Goal: Task Accomplishment & Management: Use online tool/utility

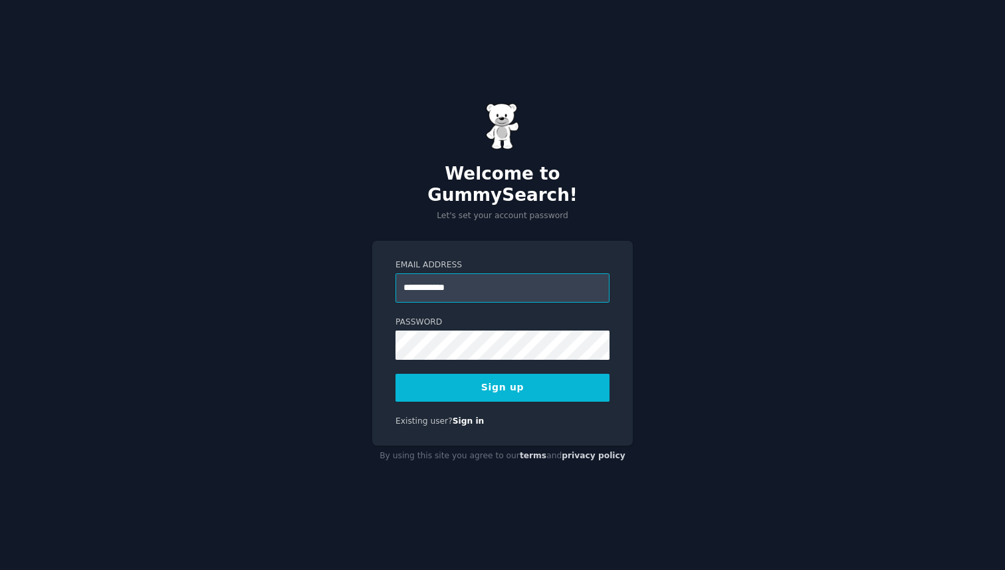
type input "**********"
click at [524, 389] on button "Sign up" at bounding box center [503, 388] width 214 height 28
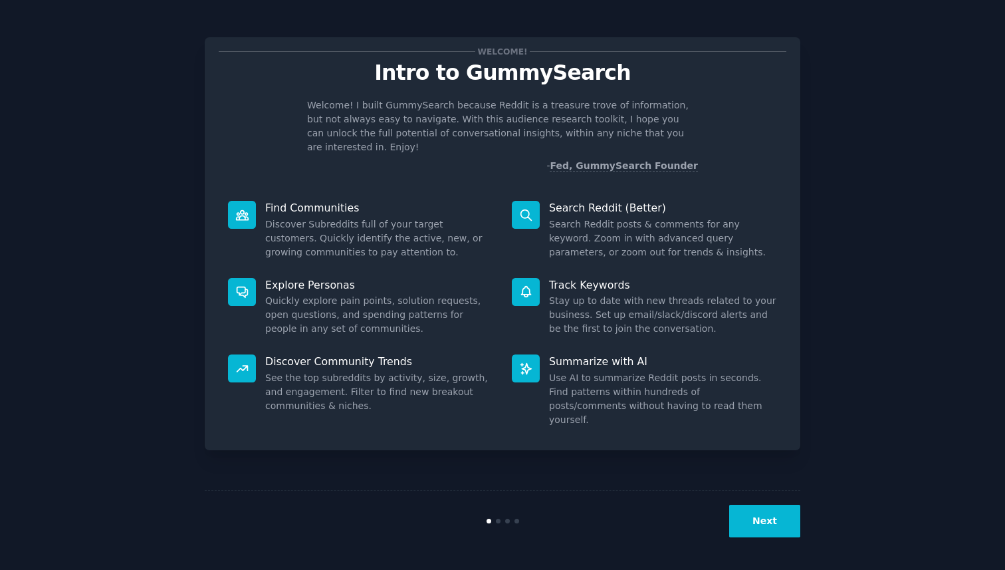
click at [786, 539] on div "Next" at bounding box center [503, 520] width 596 height 61
click at [776, 527] on button "Next" at bounding box center [764, 521] width 71 height 33
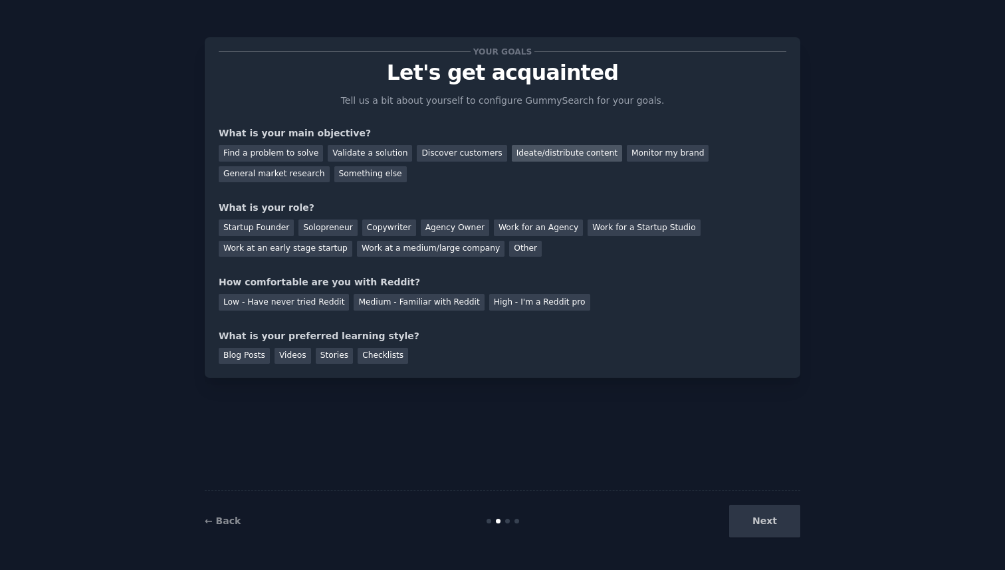
click at [561, 153] on div "Ideate/distribute content" at bounding box center [567, 153] width 110 height 17
click at [629, 153] on div "Monitor my brand" at bounding box center [668, 153] width 82 height 17
click at [426, 159] on div "Discover customers" at bounding box center [462, 153] width 90 height 17
click at [403, 248] on div "Work at a medium/large company" at bounding box center [431, 249] width 148 height 17
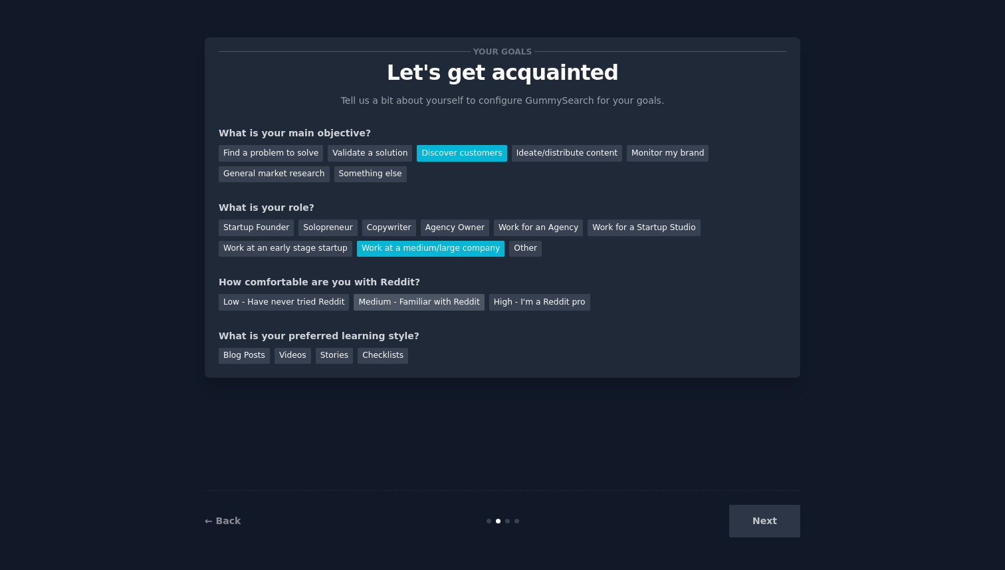
click at [429, 296] on div "Medium - Familiar with Reddit" at bounding box center [419, 302] width 130 height 17
click at [259, 356] on div "Blog Posts" at bounding box center [244, 356] width 51 height 17
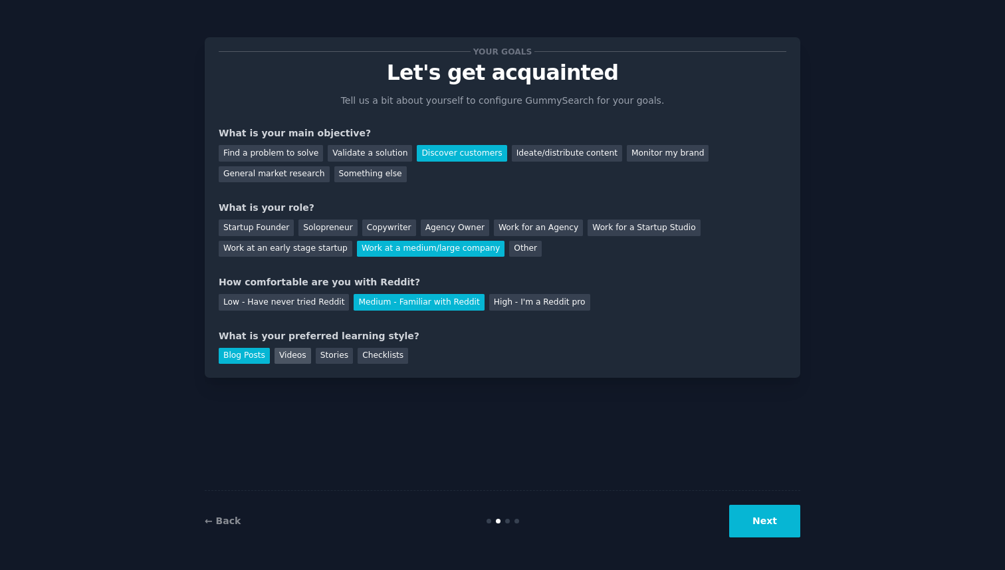
click at [285, 356] on div "Videos" at bounding box center [293, 356] width 37 height 17
click at [374, 360] on div "Checklists" at bounding box center [383, 356] width 51 height 17
click at [760, 514] on button "Next" at bounding box center [764, 521] width 71 height 33
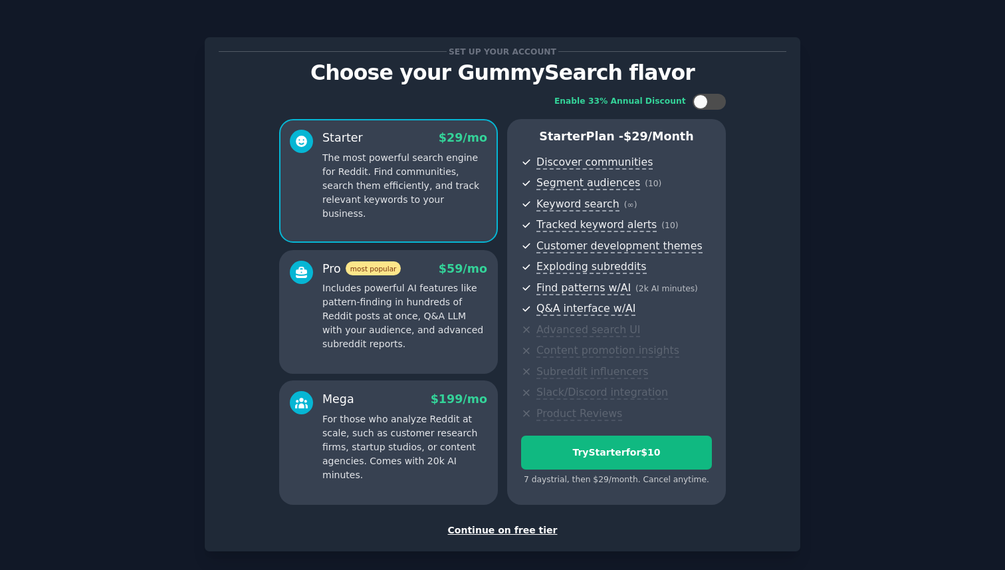
click at [497, 529] on div "Continue on free tier" at bounding box center [503, 530] width 568 height 14
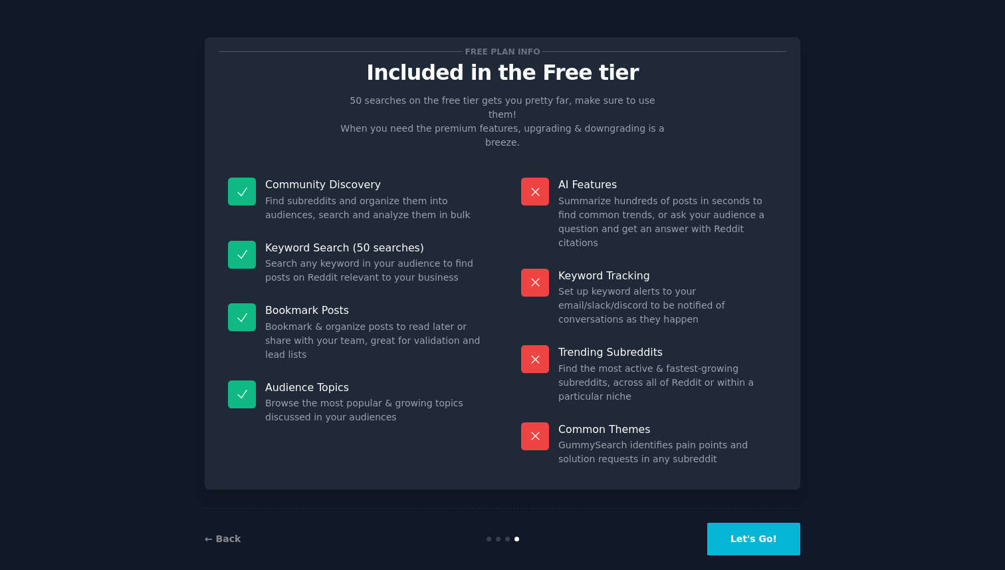
click at [758, 526] on button "Let's Go!" at bounding box center [753, 538] width 93 height 33
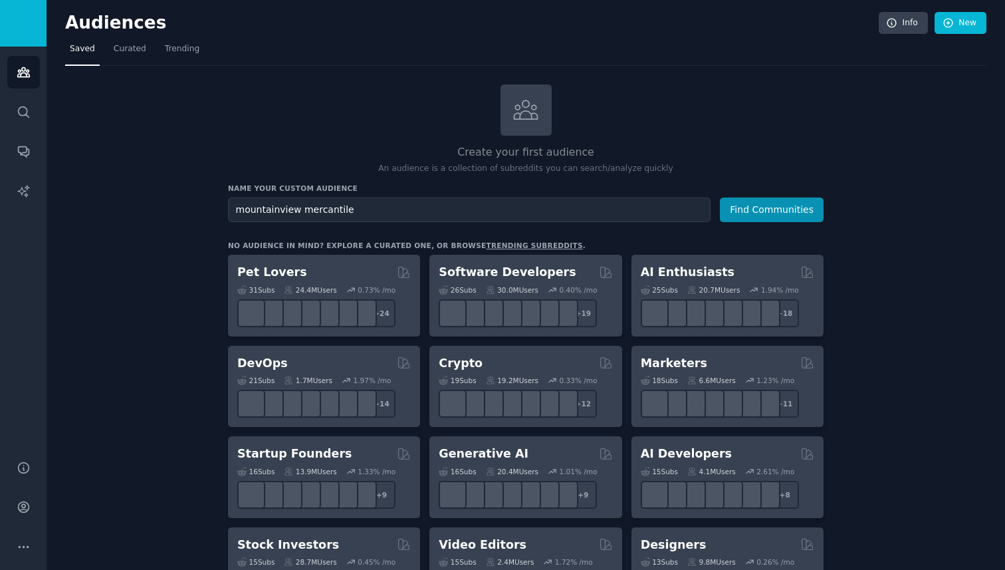
type input "mountainview mercantile"
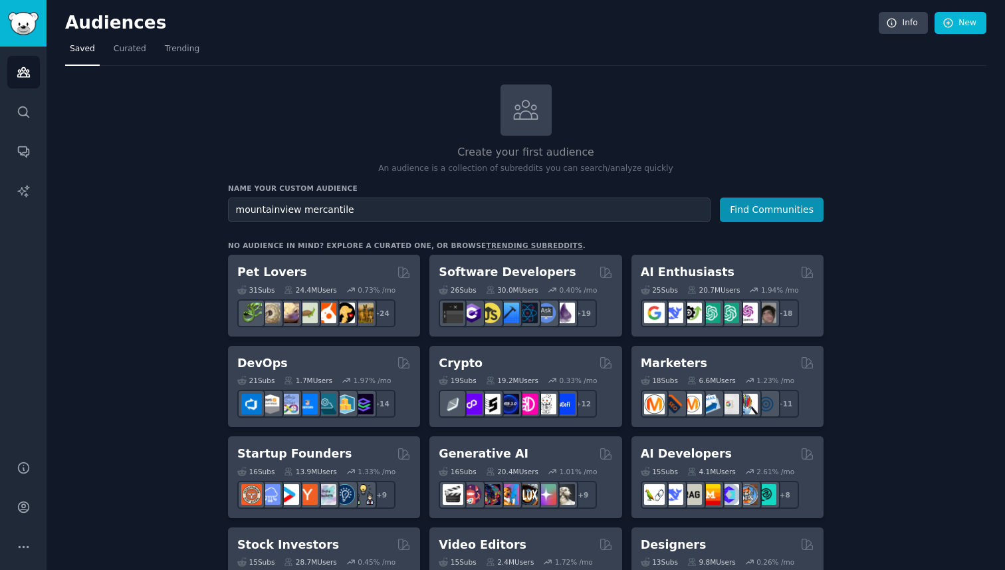
click at [720, 197] on button "Find Communities" at bounding box center [772, 209] width 104 height 25
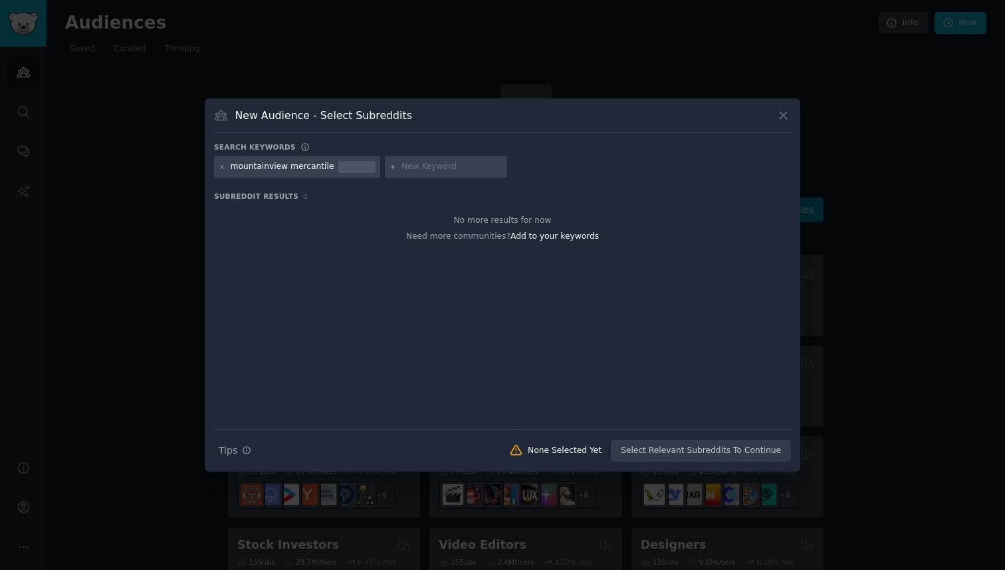
click at [780, 107] on div "New Audience - Select Subreddits Search keywords mountainview mercantile Subred…" at bounding box center [503, 284] width 596 height 373
click at [783, 111] on icon at bounding box center [783, 115] width 14 height 14
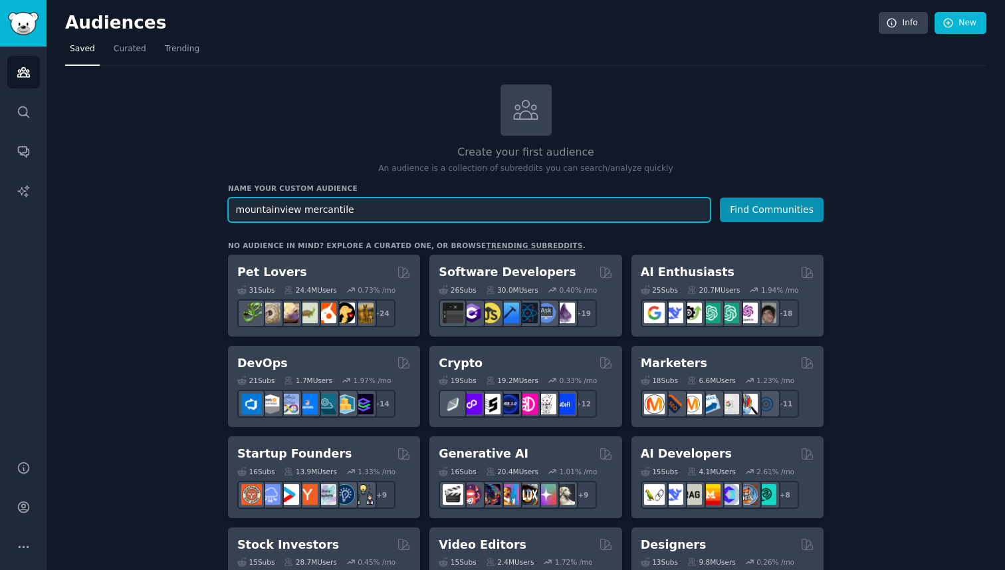
drag, startPoint x: 339, startPoint y: 210, endPoint x: 71, endPoint y: 210, distance: 267.9
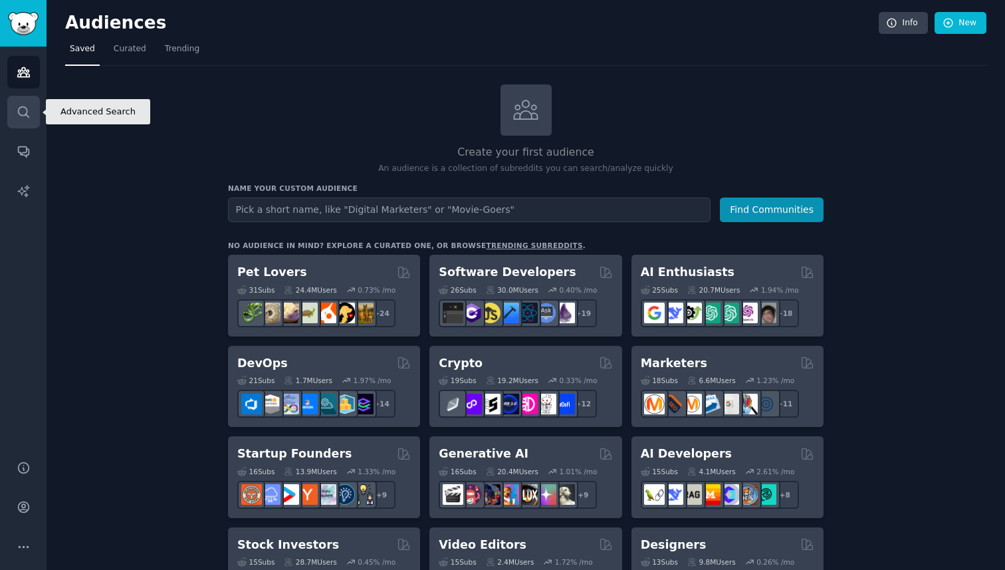
click at [27, 112] on icon "Sidebar" at bounding box center [23, 111] width 11 height 11
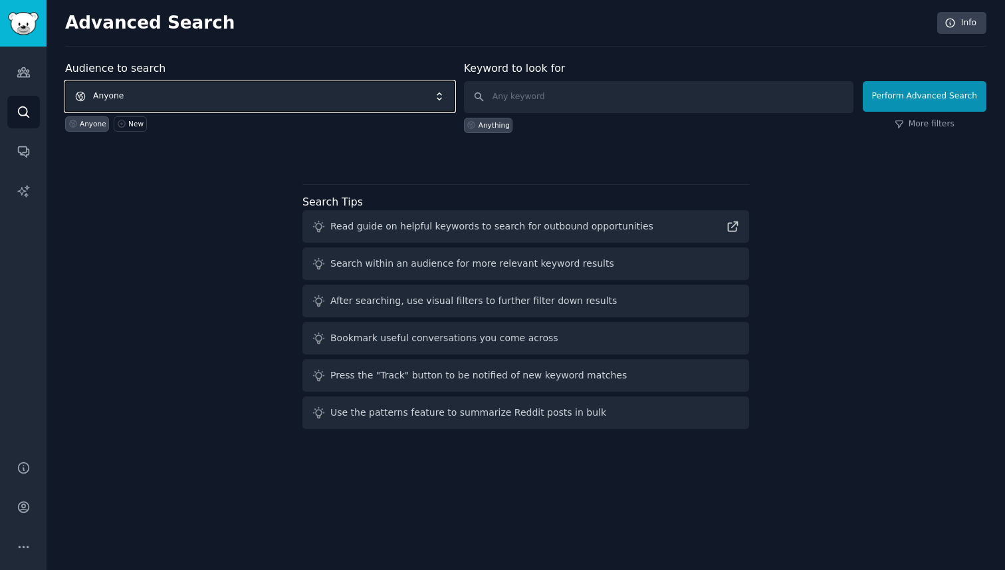
click at [233, 100] on span "Anyone" at bounding box center [260, 96] width 390 height 31
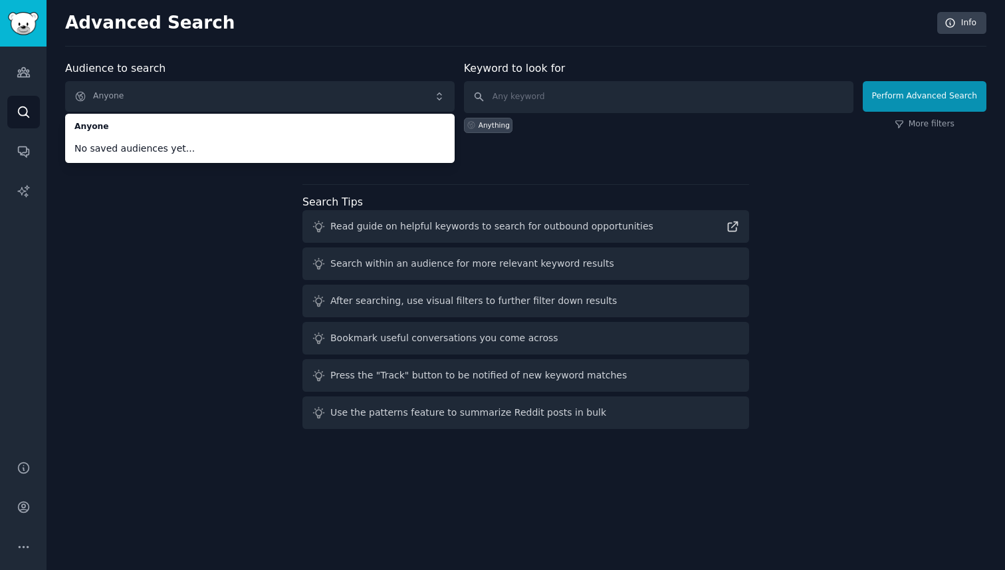
click at [104, 331] on div "Audience to search Anyone Anyone No saved audiences yet... Anyone New Keyword t…" at bounding box center [525, 247] width 921 height 374
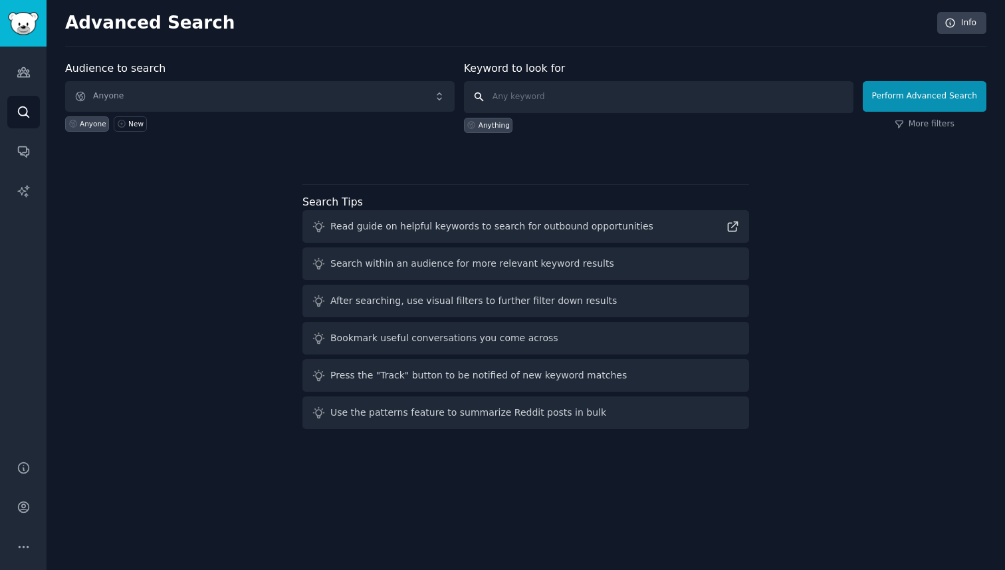
click at [519, 107] on input "text" at bounding box center [659, 97] width 390 height 32
type input "mountainview mercantiile"
click button "Perform Advanced Search" at bounding box center [925, 96] width 124 height 31
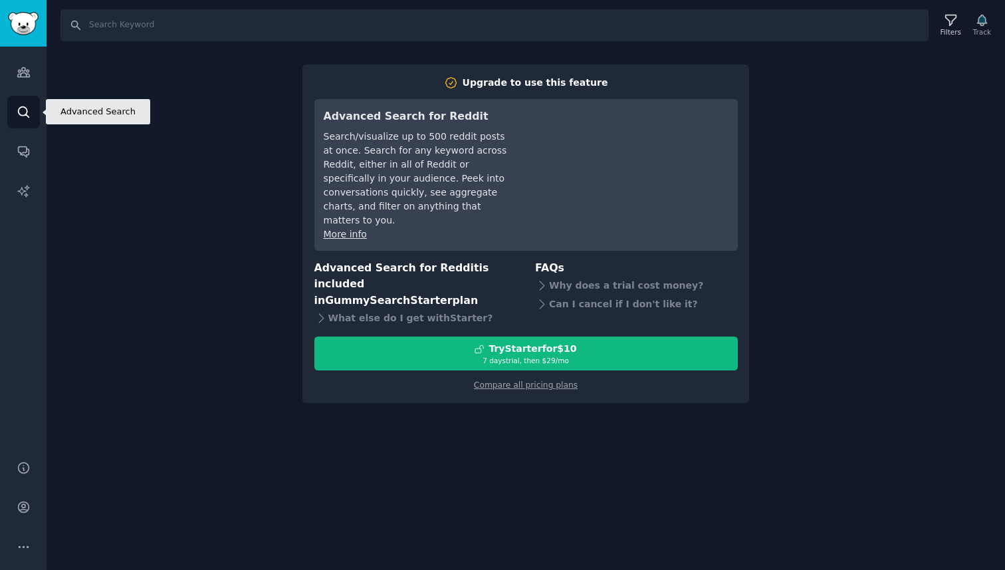
click at [24, 110] on icon "Sidebar" at bounding box center [24, 112] width 14 height 14
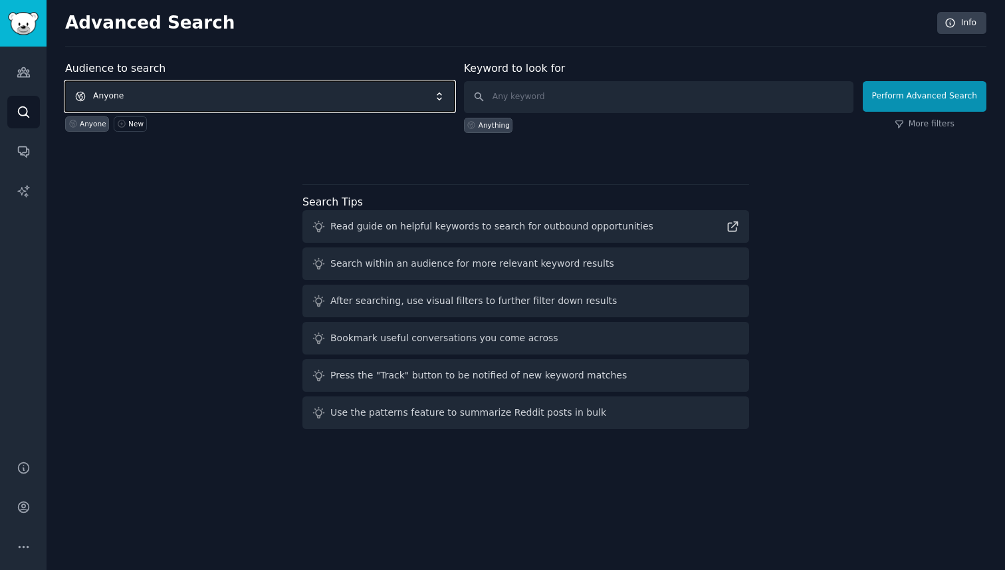
click at [102, 97] on span "Anyone" at bounding box center [260, 96] width 390 height 31
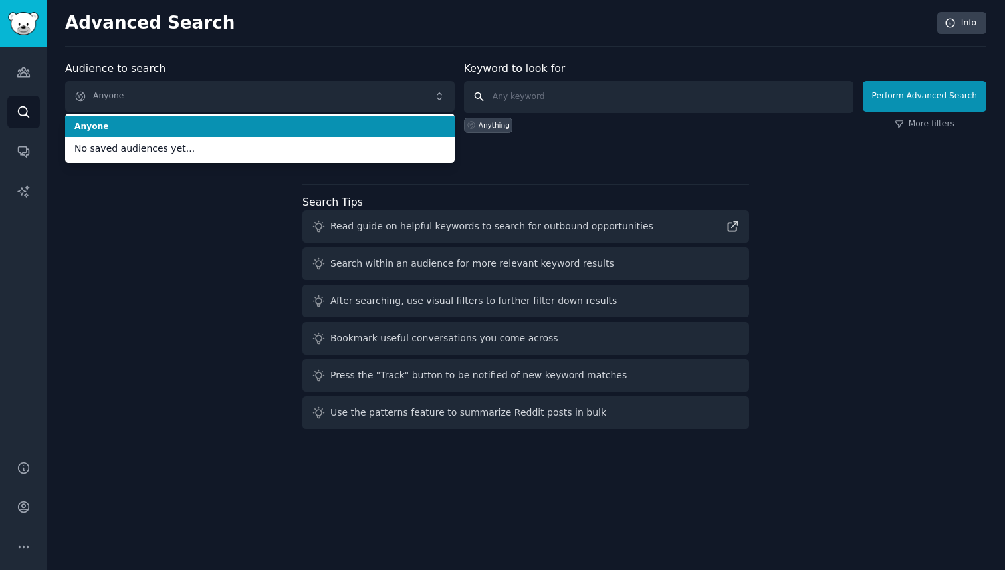
click at [529, 96] on input "text" at bounding box center [659, 97] width 390 height 32
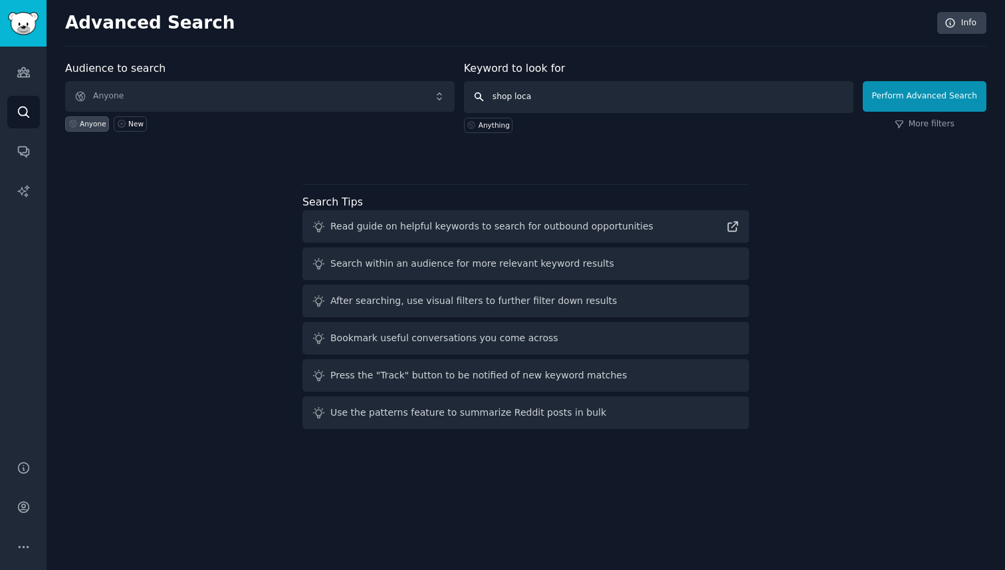
type input "shop local"
click button "Perform Advanced Search" at bounding box center [925, 96] width 124 height 31
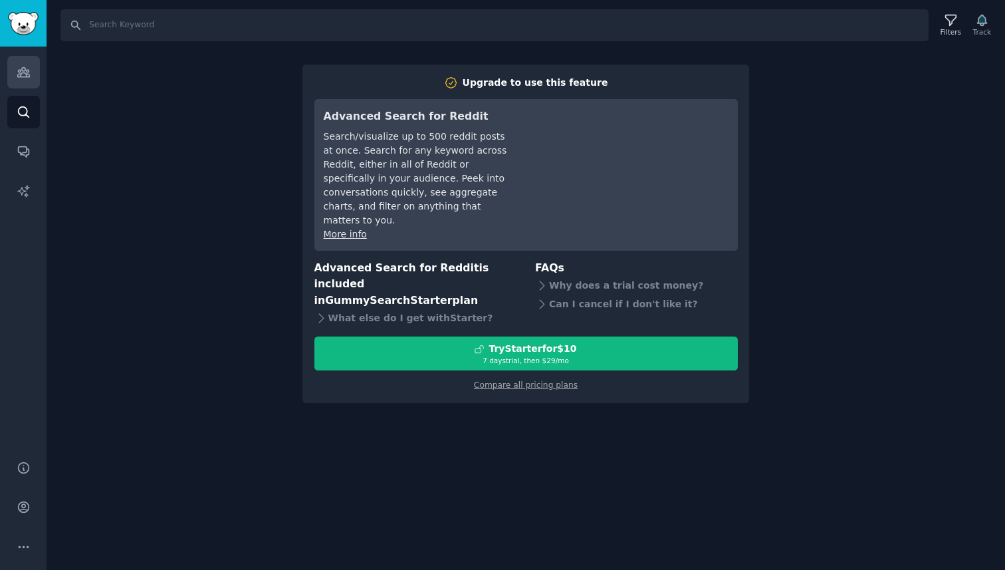
click at [19, 72] on icon "Sidebar" at bounding box center [24, 72] width 14 height 14
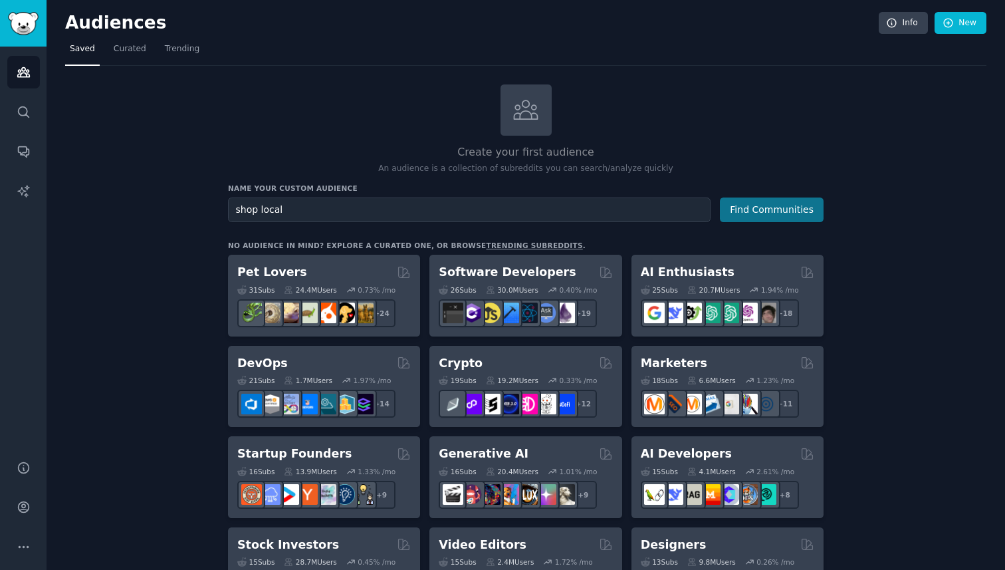
type input "shop local"
click at [768, 211] on button "Find Communities" at bounding box center [772, 209] width 104 height 25
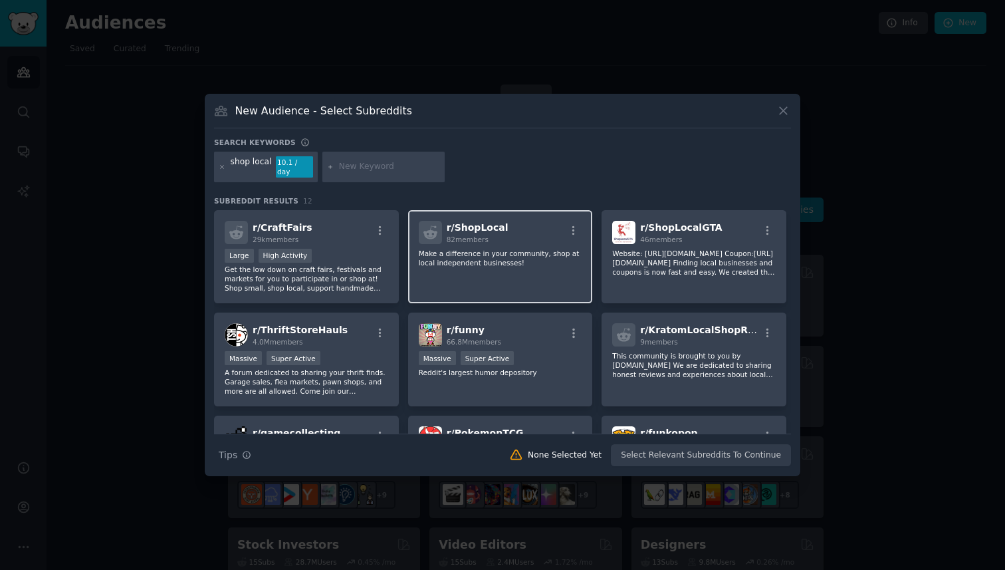
click at [482, 261] on p "Make a difference in your community, shop at local independent businesses!" at bounding box center [501, 258] width 164 height 19
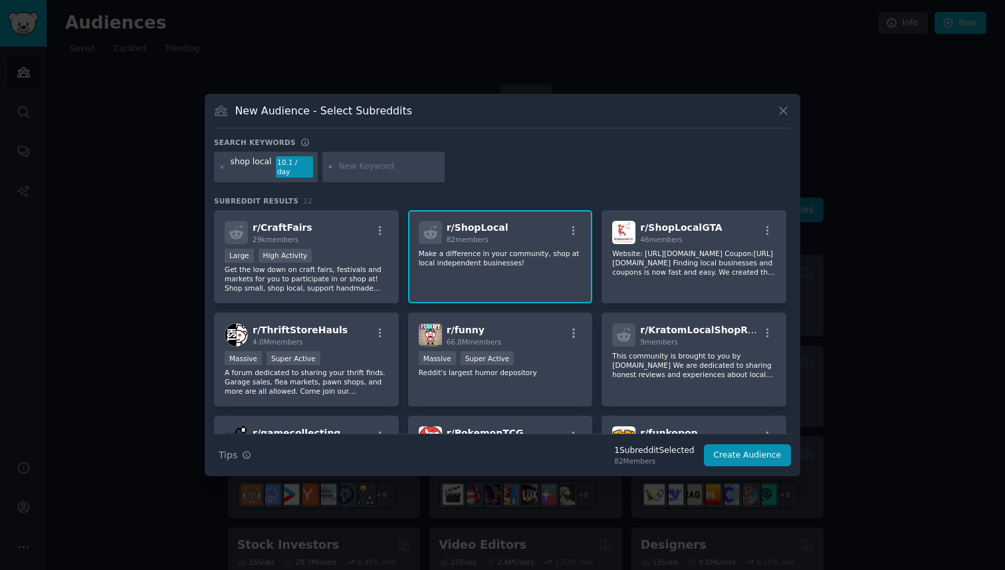
click at [491, 275] on div "r/ ShopLocal 82 members Make a difference in your community, shop at local inde…" at bounding box center [500, 257] width 185 height 94
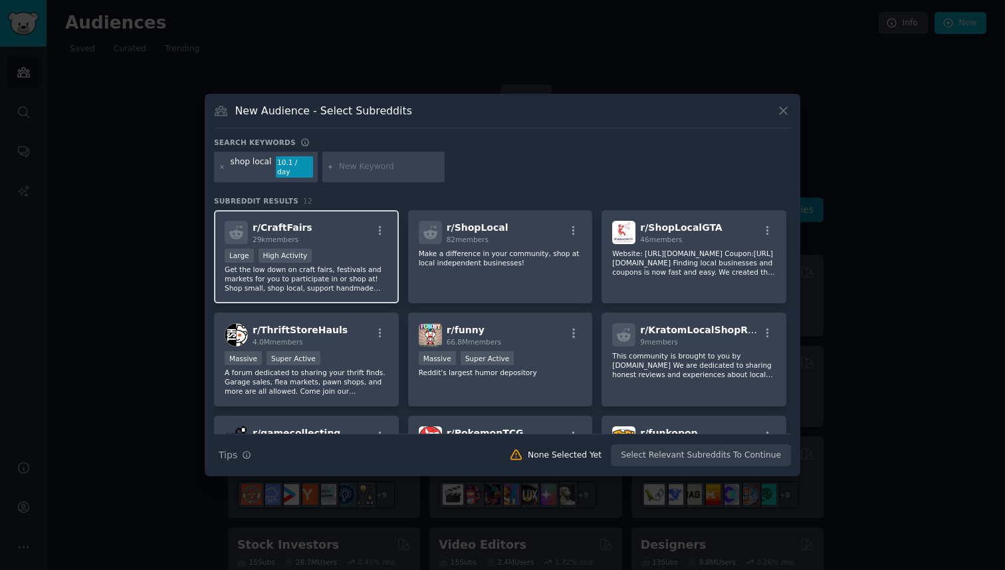
click at [313, 242] on div "r/ CraftFairs 29k members >= 80th percentile for submissions / day Large High A…" at bounding box center [306, 257] width 185 height 94
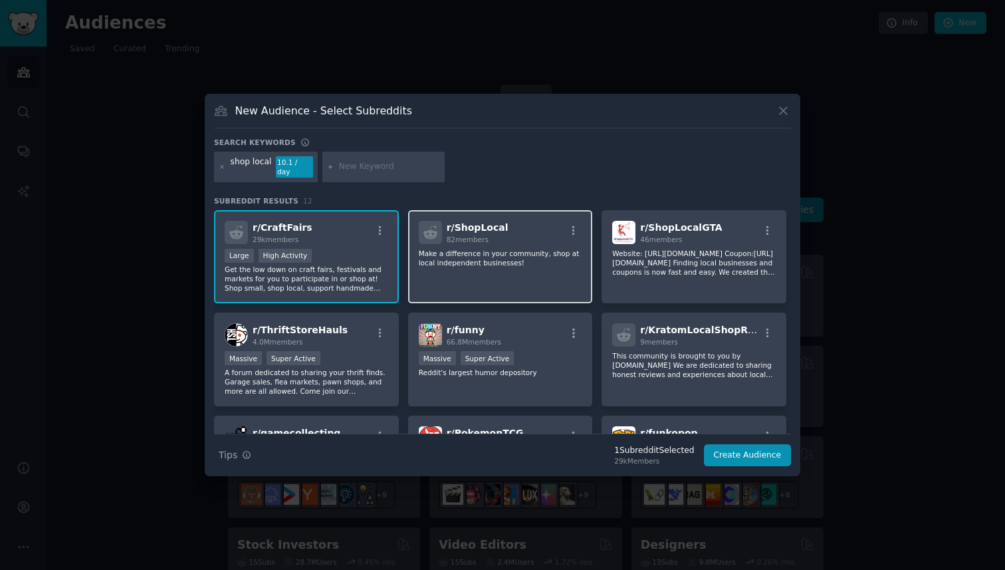
click at [518, 242] on div "r/ ShopLocal 82 members Make a difference in your community, shop at local inde…" at bounding box center [500, 257] width 185 height 94
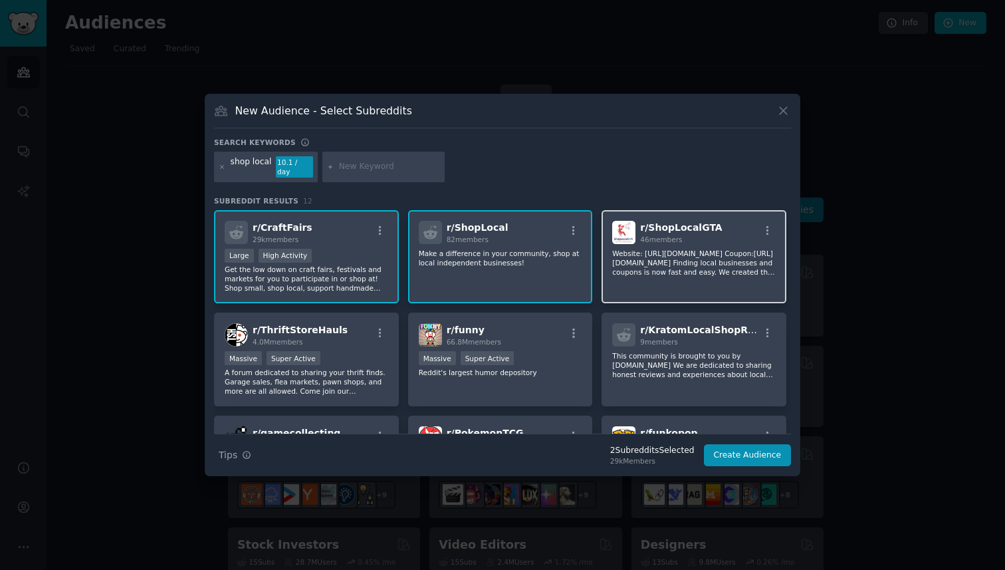
click at [715, 255] on p "Website: [URL][DOMAIN_NAME] Coupon:[URL][DOMAIN_NAME] Finding local businesses …" at bounding box center [694, 263] width 164 height 28
click at [419, 260] on p "Make a difference in your community, shop at local independent businesses!" at bounding box center [501, 258] width 164 height 19
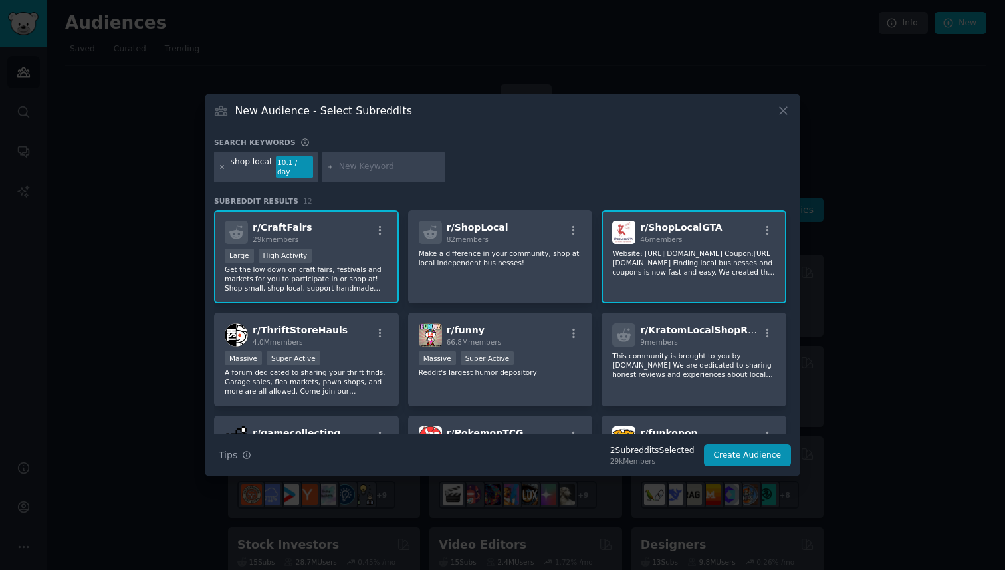
click at [320, 249] on div ">= 80th percentile for submissions / day Large High Activity" at bounding box center [307, 257] width 164 height 17
click at [771, 276] on div "r/ ShopLocalGTA 46 members Website: [URL][DOMAIN_NAME] Coupon:[URL][DOMAIN_NAME…" at bounding box center [694, 257] width 185 height 94
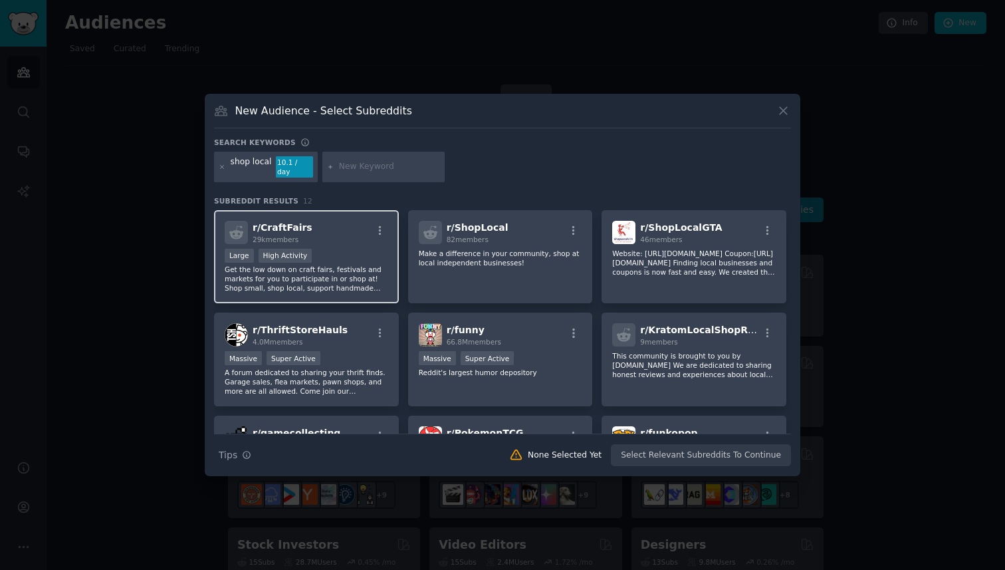
click at [340, 221] on div "r/ CraftFairs 29k members" at bounding box center [307, 232] width 164 height 23
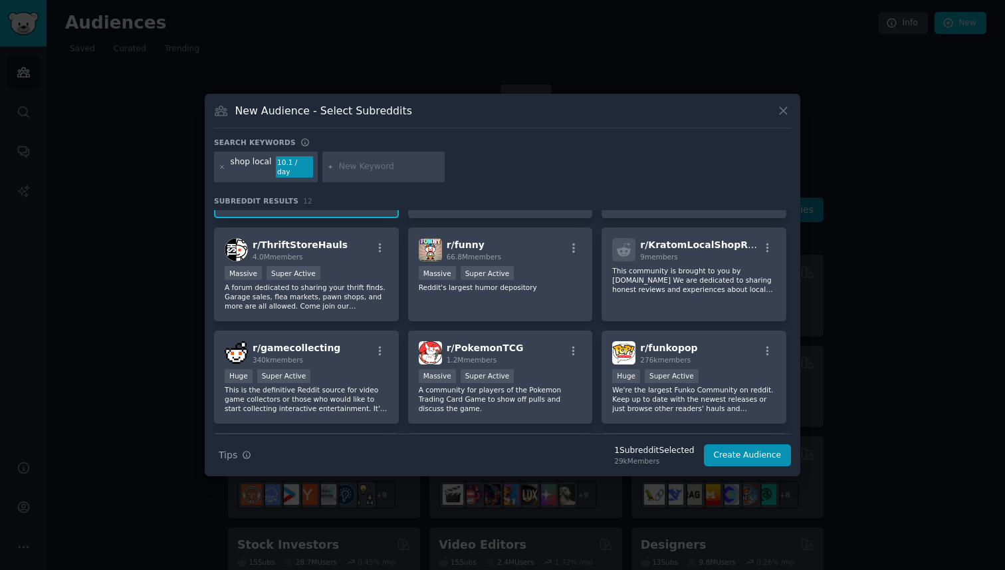
scroll to position [89, 0]
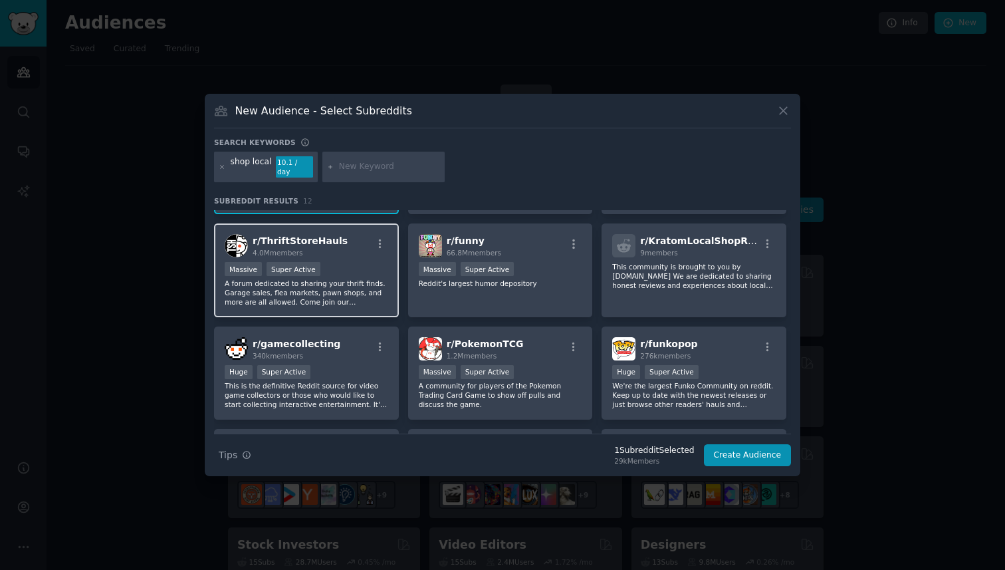
click at [368, 300] on p "A forum dedicated to sharing your thrift finds. Garage sales, flea markets, paw…" at bounding box center [307, 293] width 164 height 28
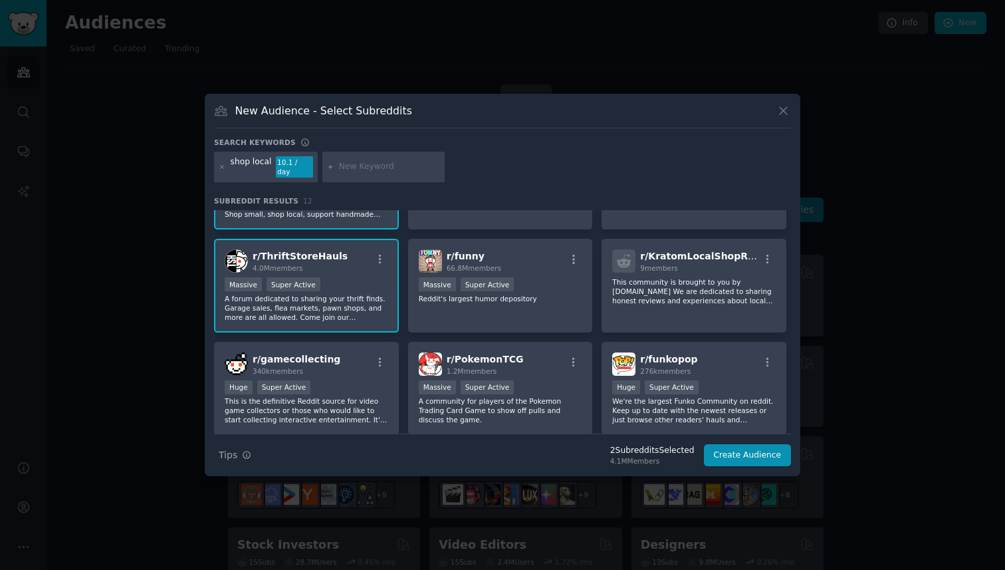
scroll to position [0, 0]
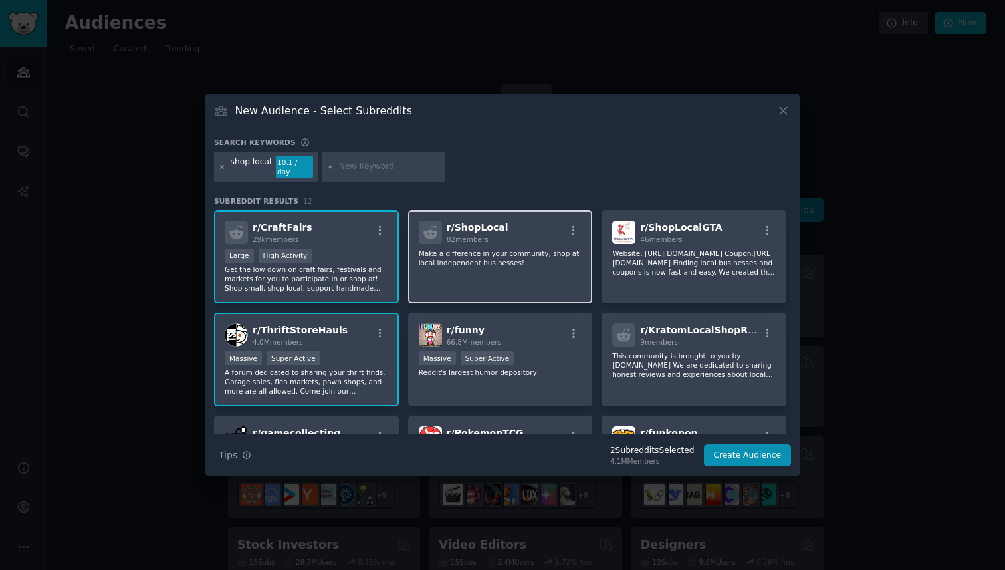
click at [493, 265] on div "r/ ShopLocal 82 members Make a difference in your community, shop at local inde…" at bounding box center [500, 257] width 185 height 94
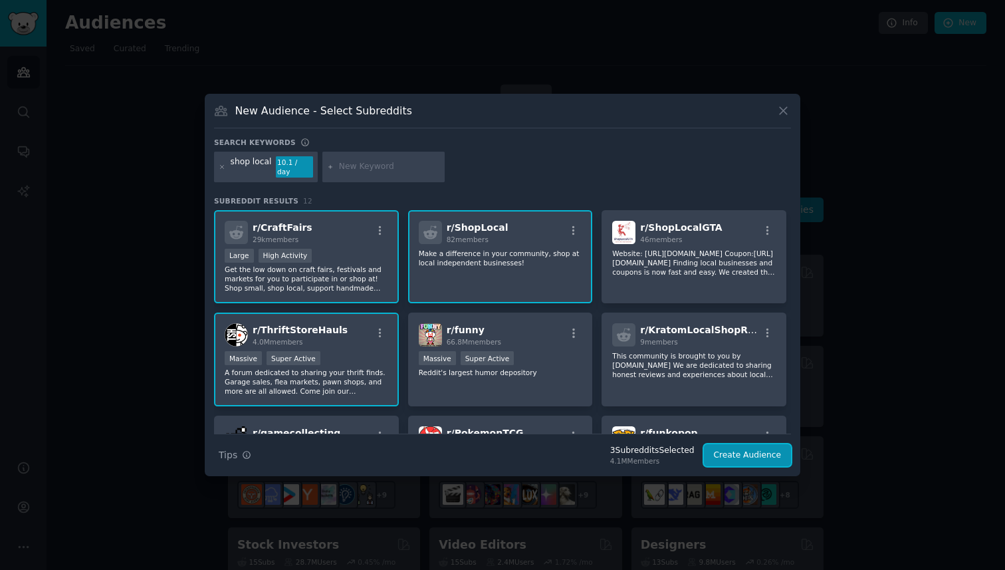
click at [740, 444] on button "Create Audience" at bounding box center [748, 455] width 88 height 23
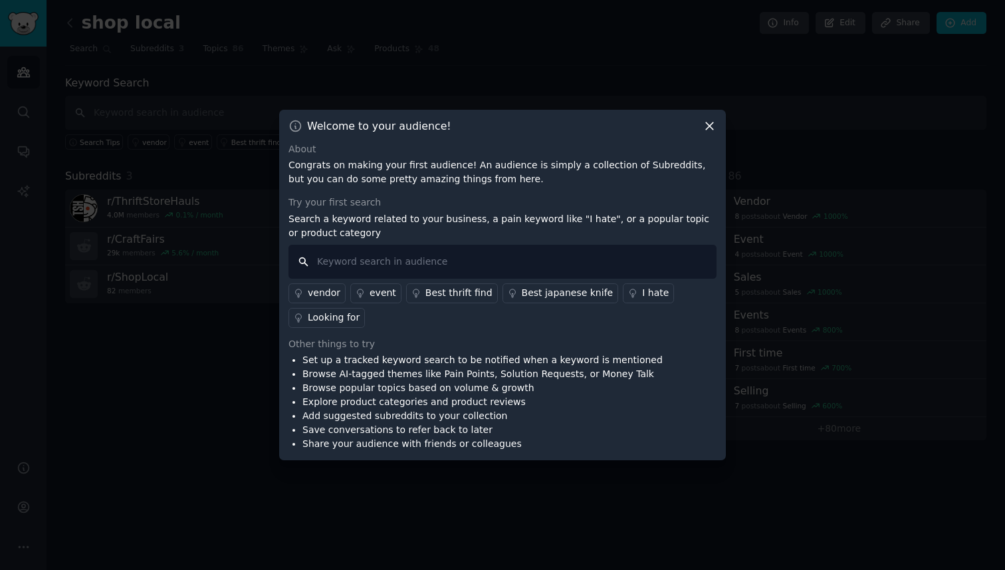
click at [380, 262] on input "text" at bounding box center [502, 262] width 428 height 34
